Goal: Check status: Check status

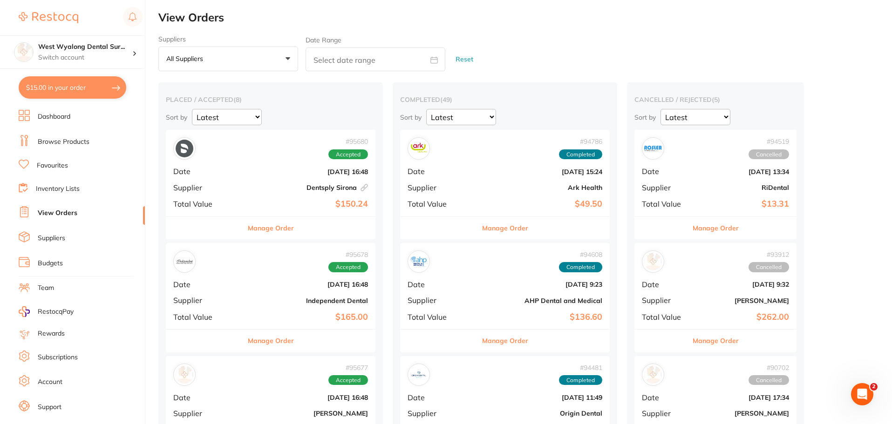
click at [229, 163] on div "# 95680 Accepted Date [DATE] 16:48 Supplier Dentsply Sirona This order has been…" at bounding box center [271, 173] width 210 height 86
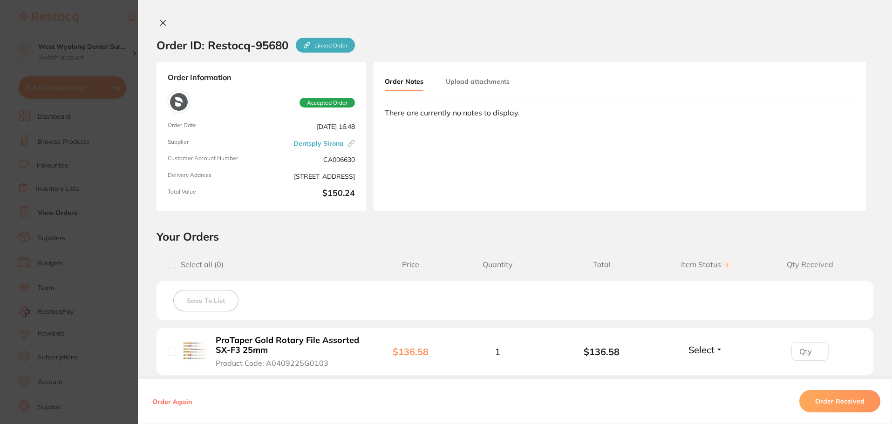
click at [242, 345] on b "ProTaper Gold Rotary File Assorted SX-F3 25mm" at bounding box center [288, 345] width 144 height 19
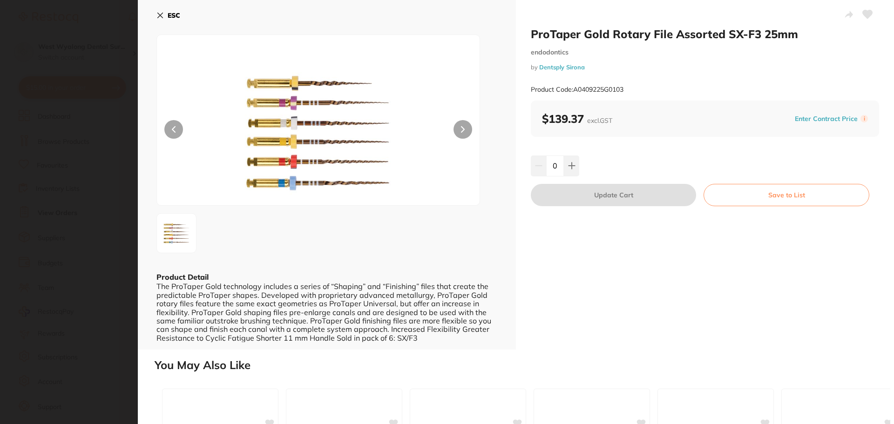
click at [160, 16] on icon at bounding box center [159, 15] width 7 height 7
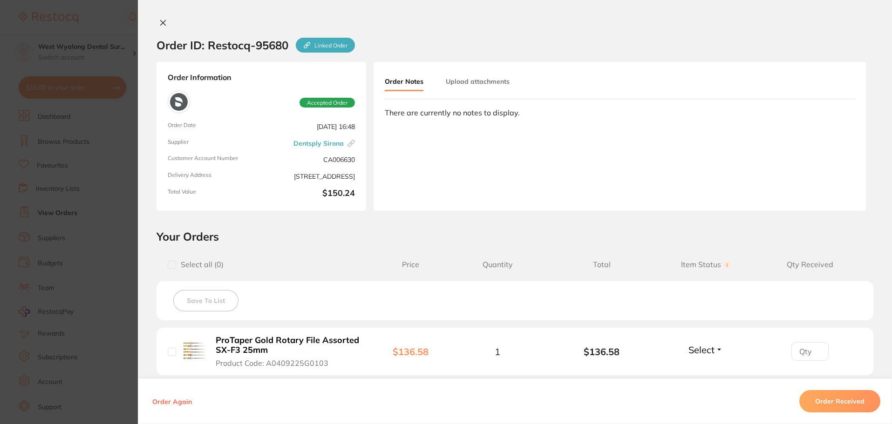
click at [162, 21] on icon at bounding box center [163, 22] width 5 height 5
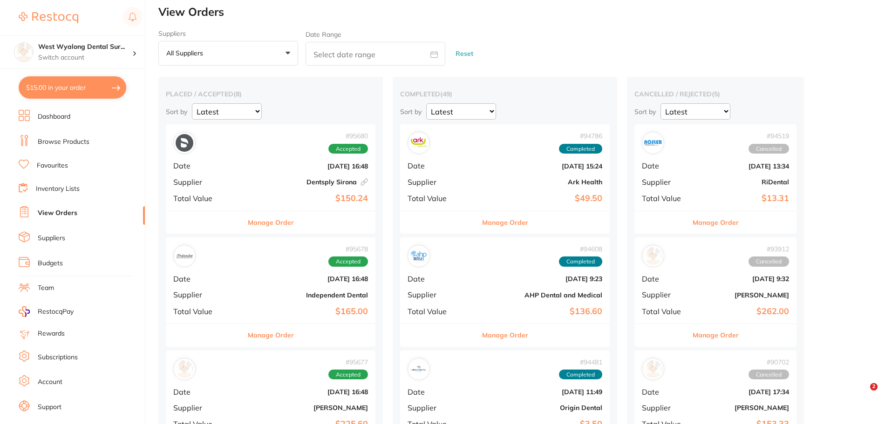
click at [223, 268] on div "# 95678 Accepted Date [DATE] 16:48 Supplier Independent Dental Total Value $165…" at bounding box center [271, 280] width 210 height 86
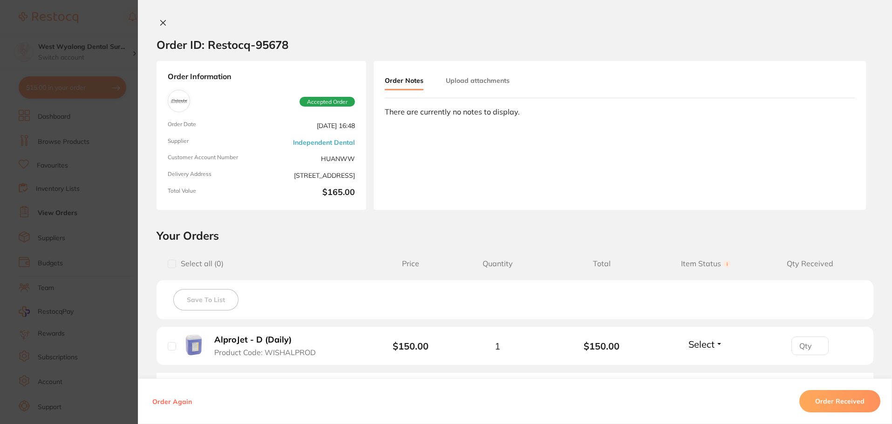
click at [161, 22] on icon at bounding box center [163, 22] width 5 height 5
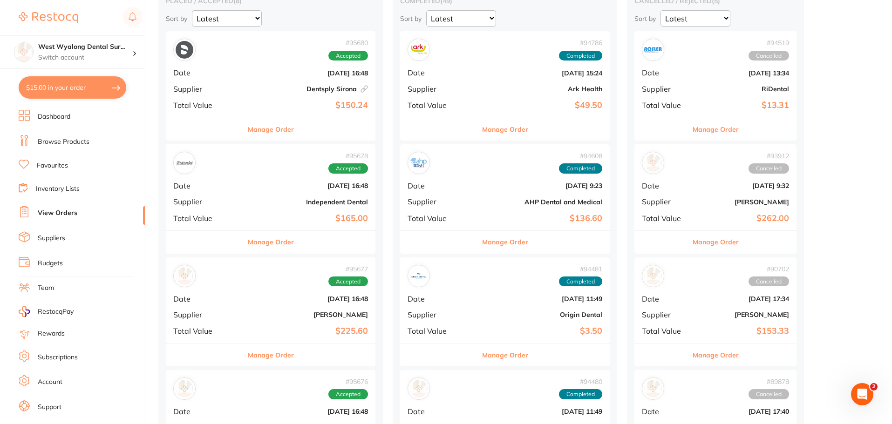
scroll to position [145, 0]
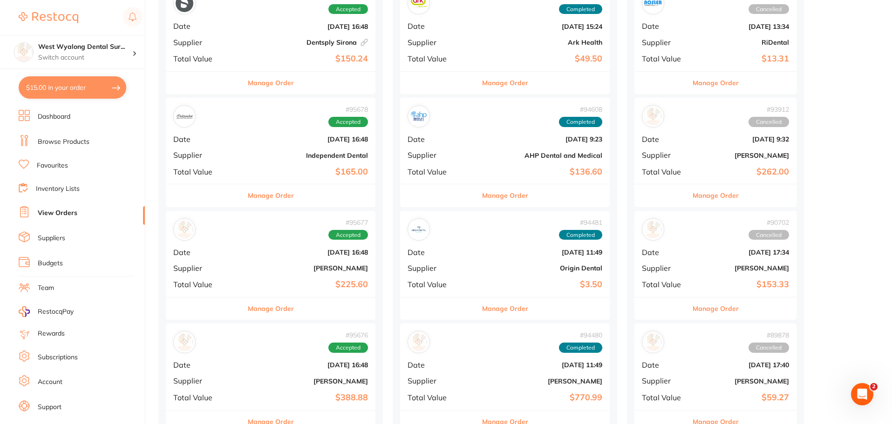
click at [226, 250] on div "# 95677 Accepted Date [DATE] 16:48 Supplier [PERSON_NAME] Total Value $225.60" at bounding box center [271, 254] width 210 height 86
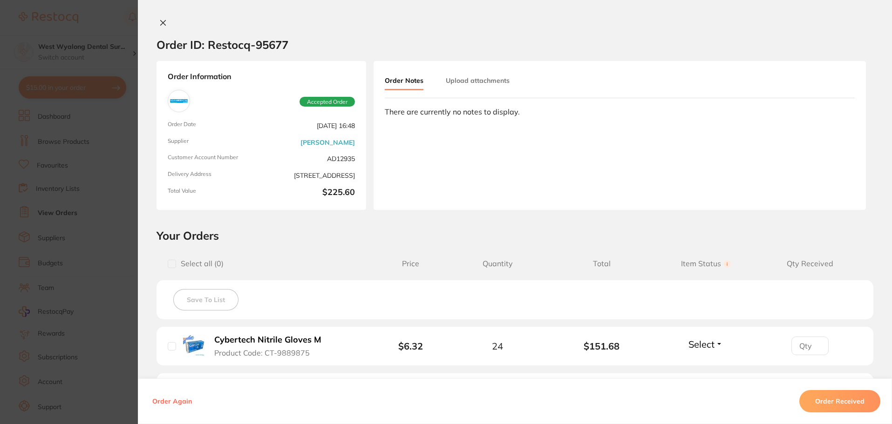
click at [162, 24] on icon at bounding box center [163, 22] width 5 height 5
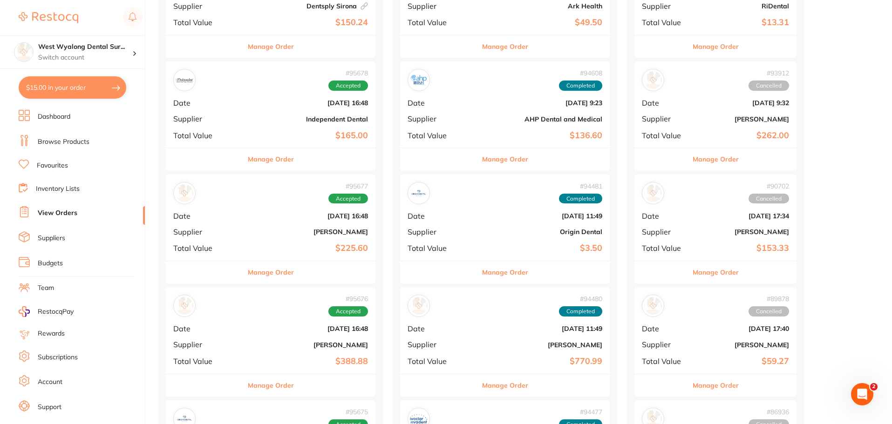
scroll to position [238, 0]
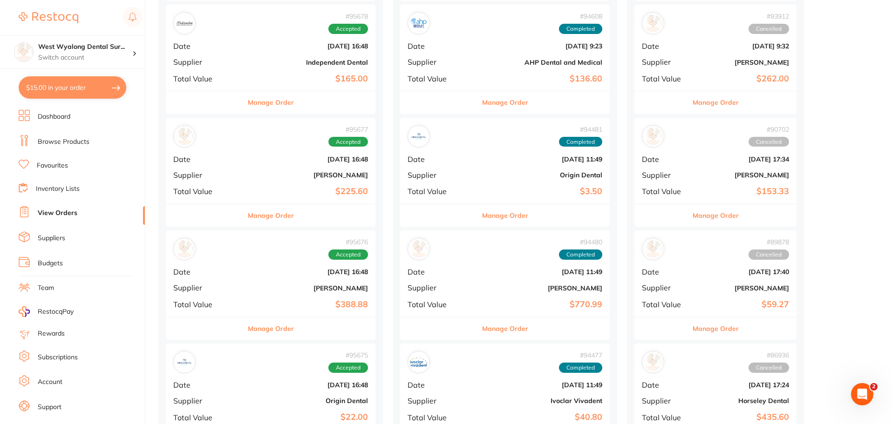
click at [266, 277] on div "# 95676 Accepted Date [DATE] 16:48 Supplier [PERSON_NAME] Total Value $388.88" at bounding box center [271, 273] width 210 height 86
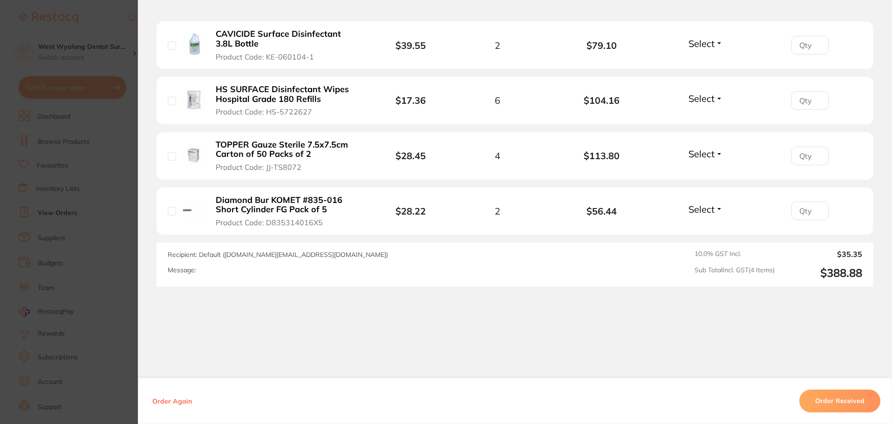
scroll to position [307, 0]
click at [248, 203] on b "Diamond Bur KOMET #835-016 Short Cylinder FG Pack of 5" at bounding box center [288, 203] width 144 height 19
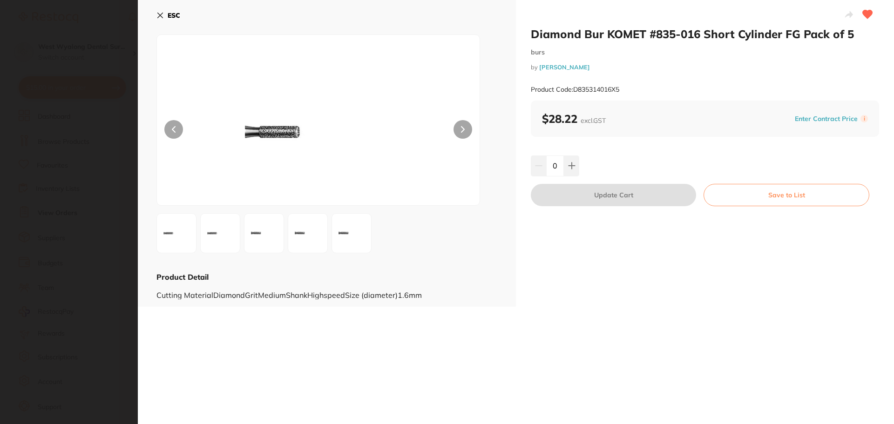
scroll to position [0, 0]
click at [158, 17] on icon at bounding box center [160, 15] width 5 height 5
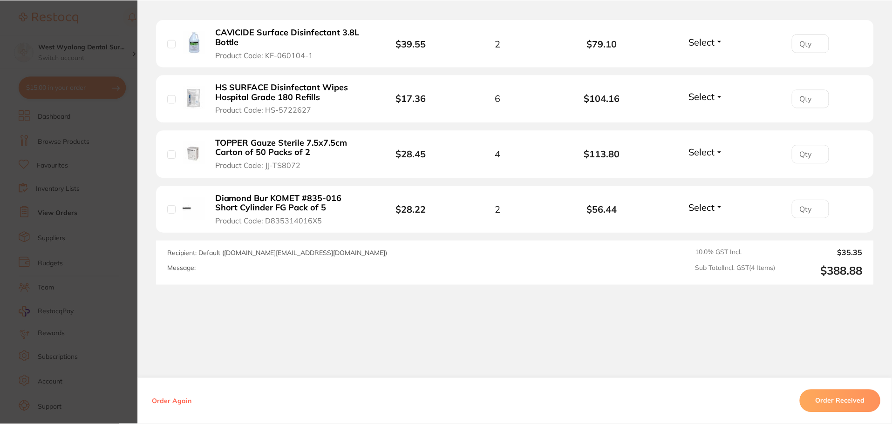
scroll to position [238, 0]
click at [117, 294] on section "Order ID: Restocq- 95676 Order Information Accepted Order Order Date [DATE] 16:…" at bounding box center [446, 212] width 892 height 424
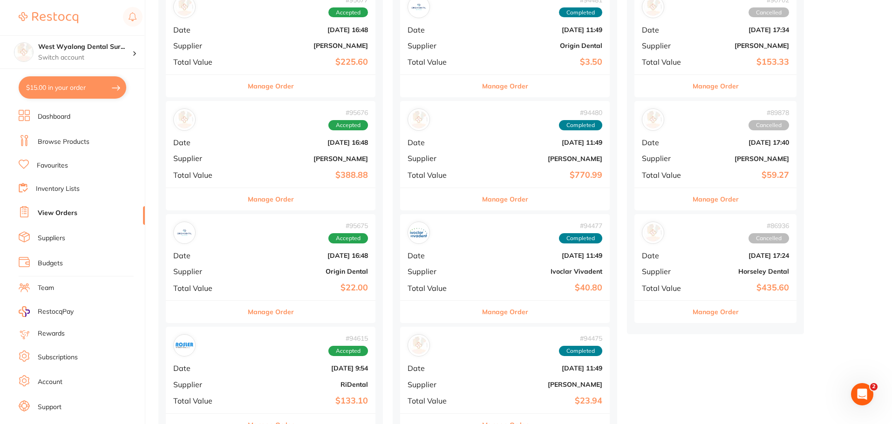
scroll to position [378, 0]
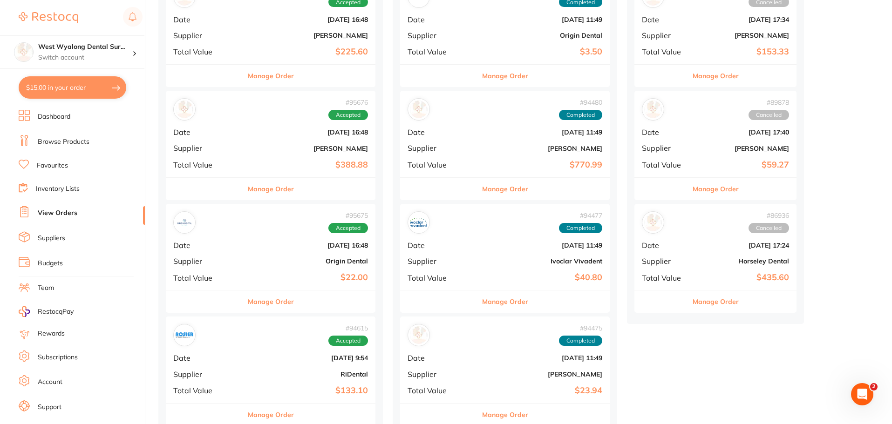
click at [247, 272] on div "# 95675 Accepted Date [DATE] 16:48 Supplier Origin Dental Total Value $22.00" at bounding box center [271, 247] width 210 height 86
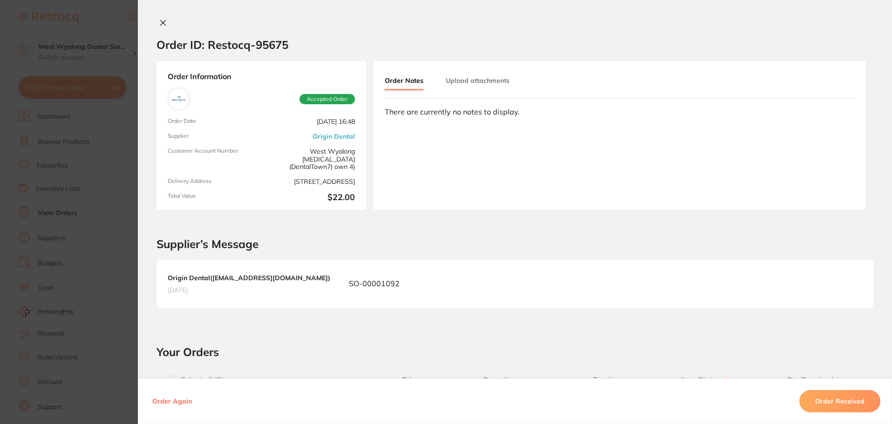
click at [161, 25] on icon at bounding box center [162, 22] width 7 height 7
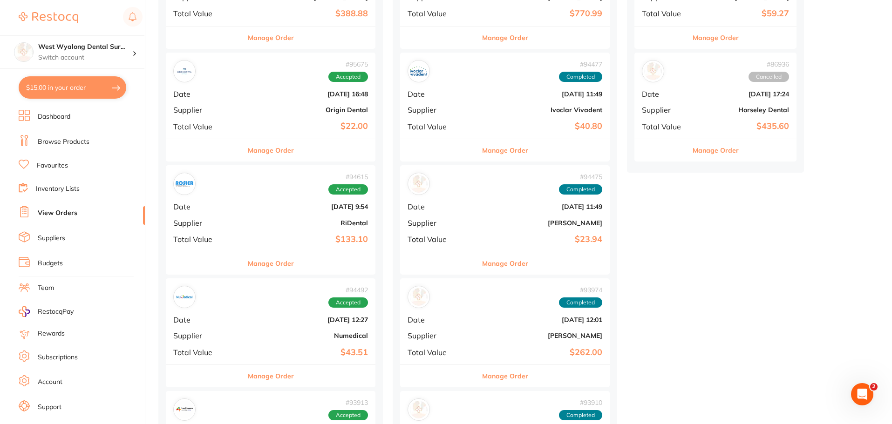
scroll to position [564, 0]
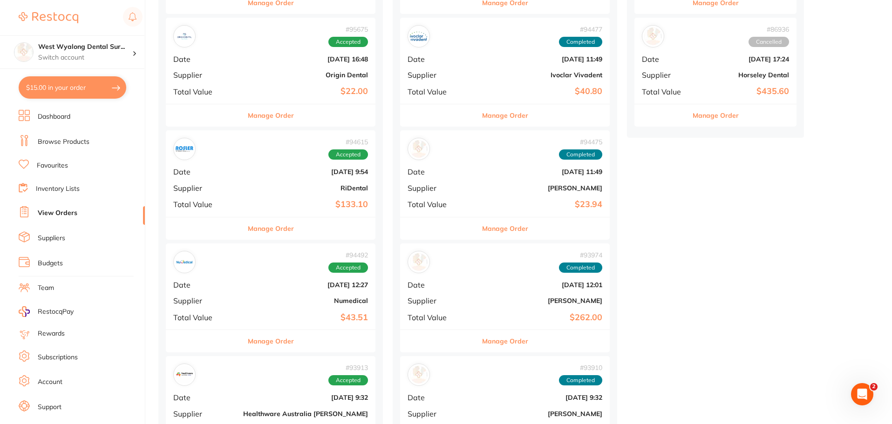
click at [246, 270] on div "# 94492 Accepted" at bounding box center [270, 262] width 195 height 22
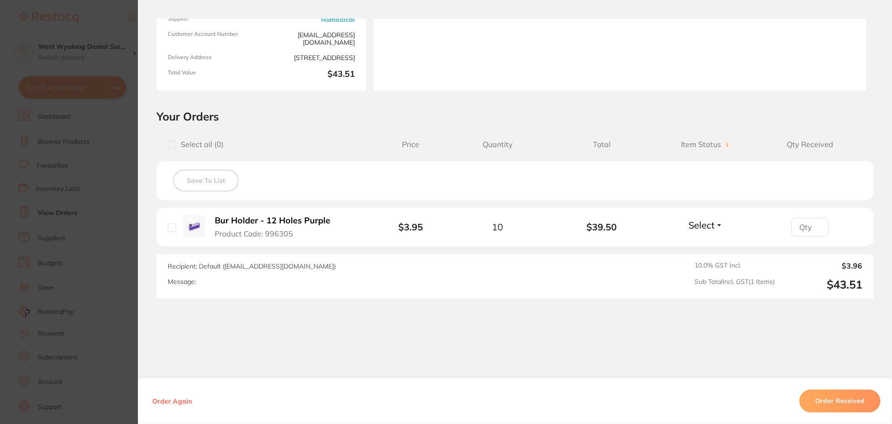
scroll to position [132, 0]
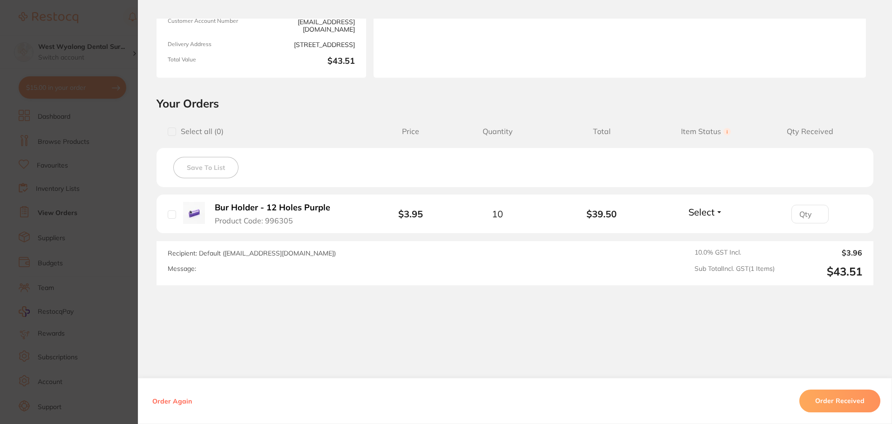
click at [269, 213] on button "Bur Holder - 12 Holes Purple Product Code: 996305" at bounding box center [276, 214] width 129 height 23
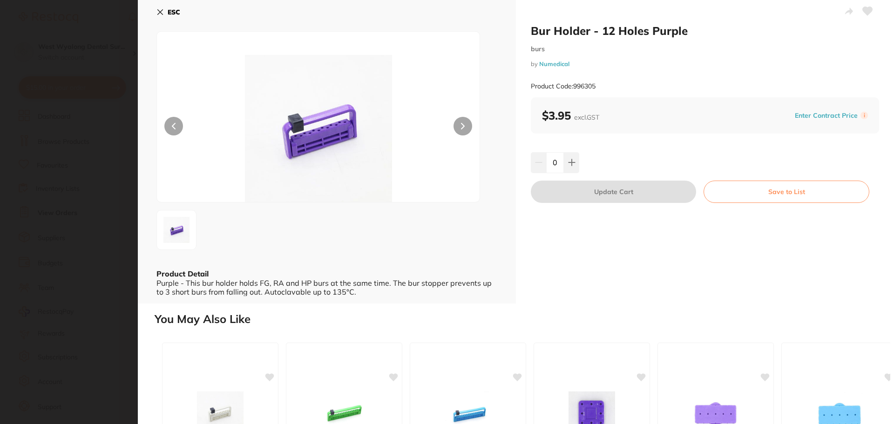
scroll to position [0, 0]
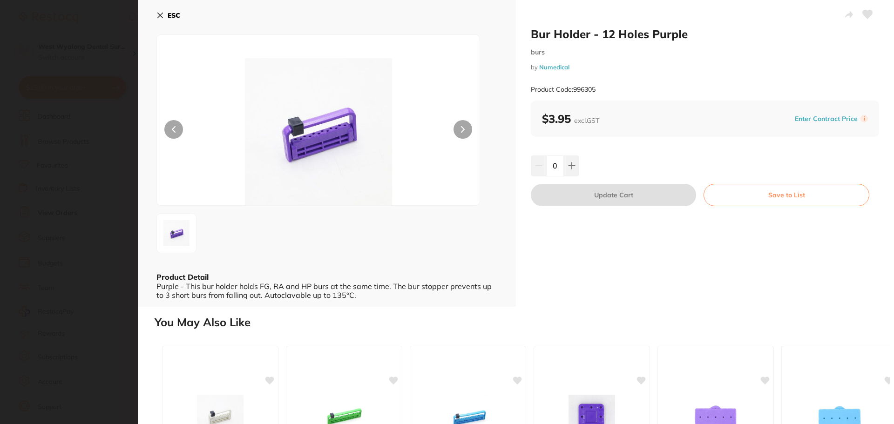
click at [162, 14] on icon at bounding box center [160, 15] width 5 height 5
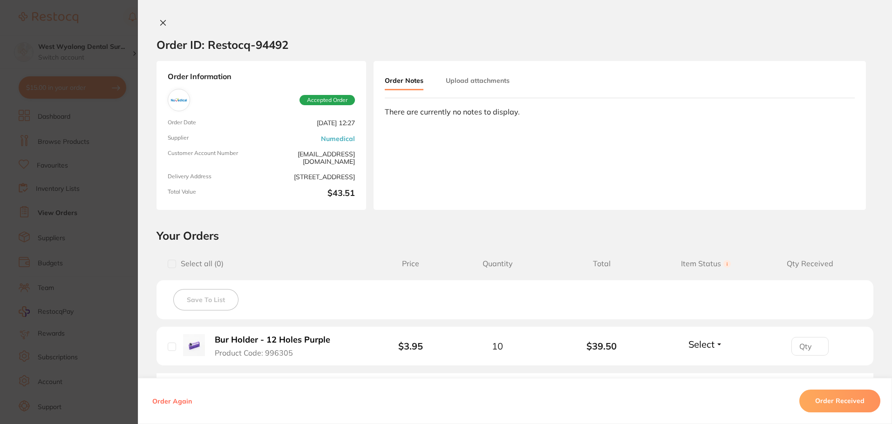
click at [160, 23] on icon at bounding box center [162, 22] width 7 height 7
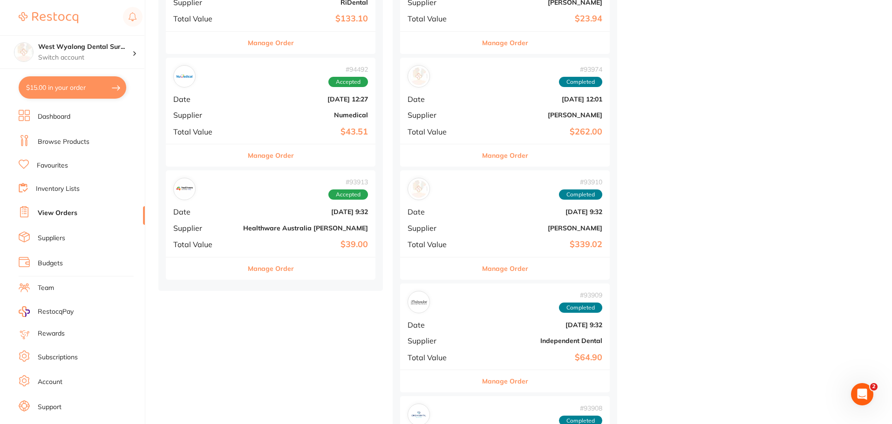
scroll to position [750, 0]
click at [228, 198] on div "# 93913 Accepted" at bounding box center [270, 188] width 195 height 22
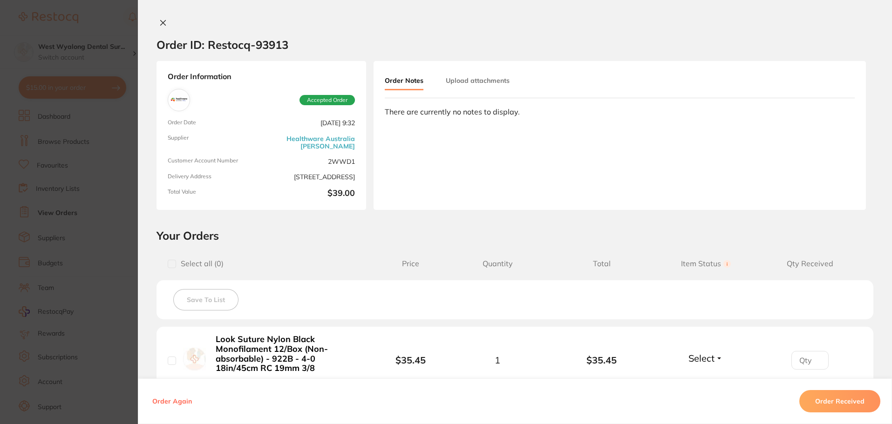
click at [161, 21] on icon at bounding box center [163, 22] width 5 height 5
